Goal: Information Seeking & Learning: Get advice/opinions

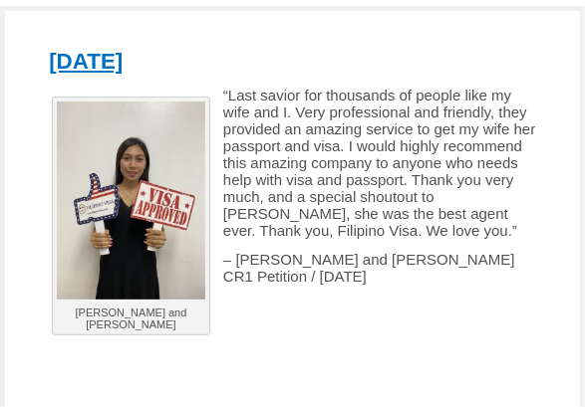
scroll to position [199, 0]
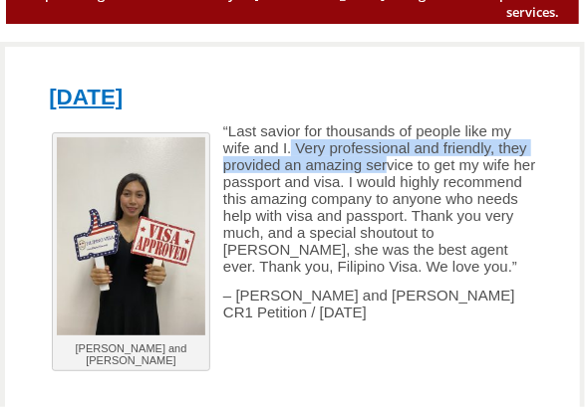
drag, startPoint x: 291, startPoint y: 129, endPoint x: 386, endPoint y: 155, distance: 99.0
click at [386, 155] on p "“Last savior for thousands of people like my wife and I. Very professional and …" at bounding box center [292, 198] width 507 height 152
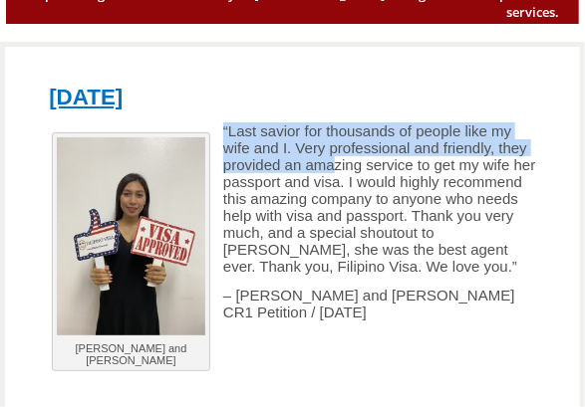
drag, startPoint x: 221, startPoint y: 115, endPoint x: 334, endPoint y: 156, distance: 120.0
click at [334, 156] on p "“Last savior for thousands of people like my wife and I. Very professional and …" at bounding box center [292, 198] width 507 height 152
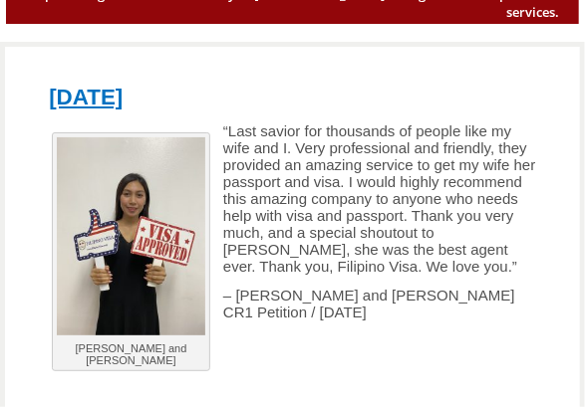
scroll to position [265, 0]
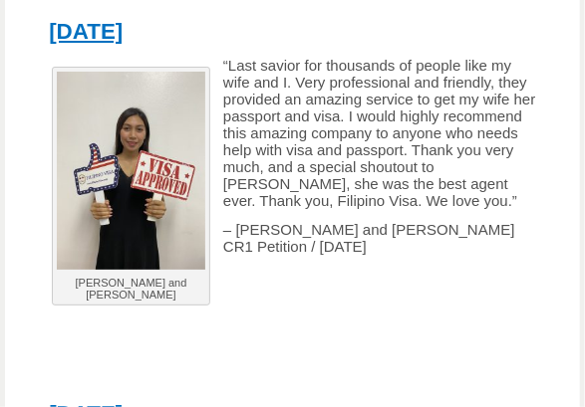
drag, startPoint x: 441, startPoint y: 235, endPoint x: 243, endPoint y: 235, distance: 198.2
click at [243, 235] on p "– [PERSON_NAME] and [PERSON_NAME] CR1 Petition / [DATE]" at bounding box center [292, 238] width 507 height 34
click at [325, 325] on p at bounding box center [292, 333] width 507 height 17
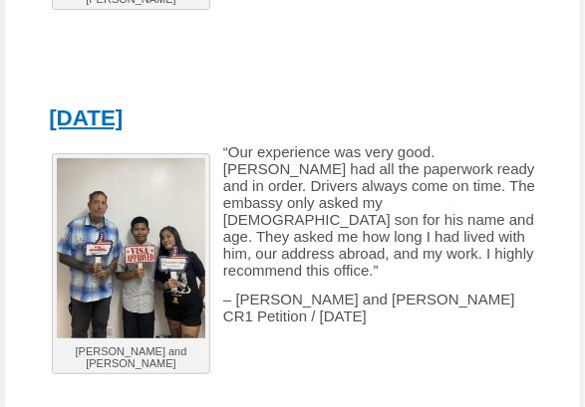
scroll to position [597, 0]
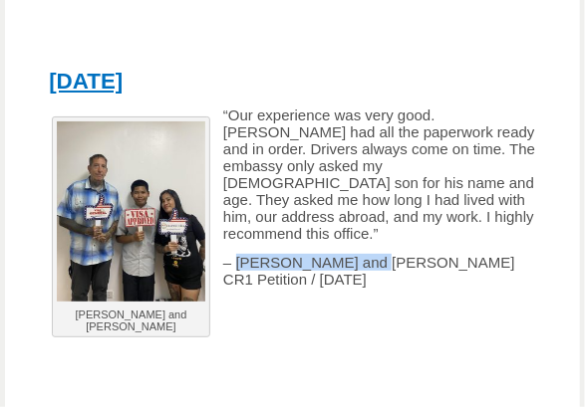
drag, startPoint x: 235, startPoint y: 239, endPoint x: 419, endPoint y: 240, distance: 184.2
click at [419, 254] on p "– [PERSON_NAME] and [PERSON_NAME] CR1 Petition / [DATE]" at bounding box center [292, 271] width 507 height 34
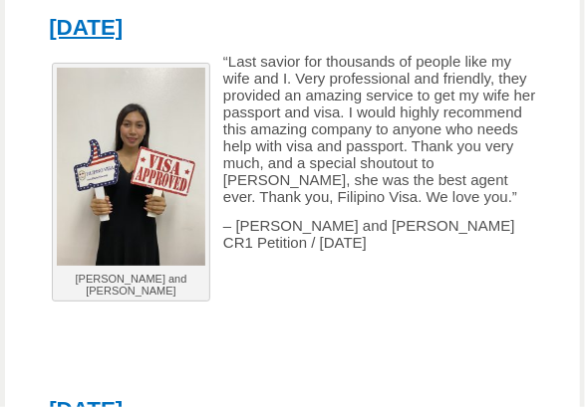
scroll to position [199, 0]
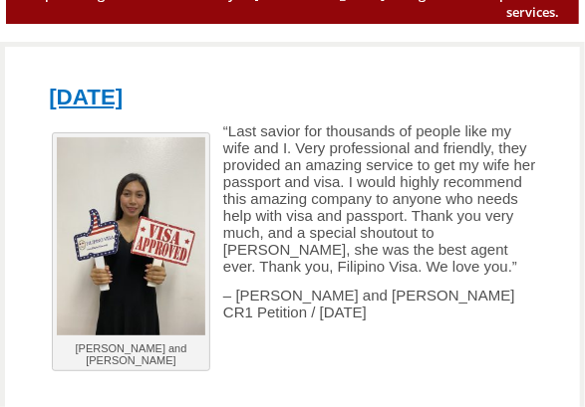
click at [320, 147] on p "“Last savior for thousands of people like my wife and I. Very professional and …" at bounding box center [292, 198] width 507 height 152
